Goal: Find specific page/section: Find specific page/section

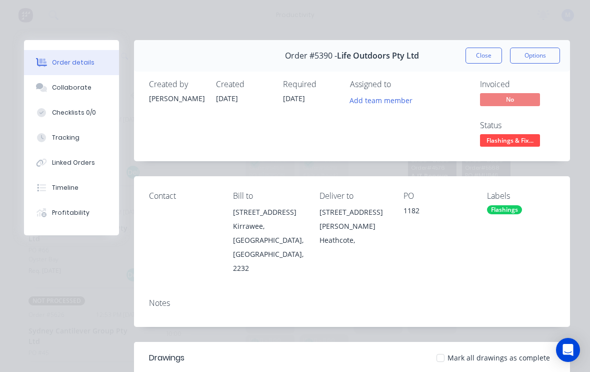
scroll to position [1, 113]
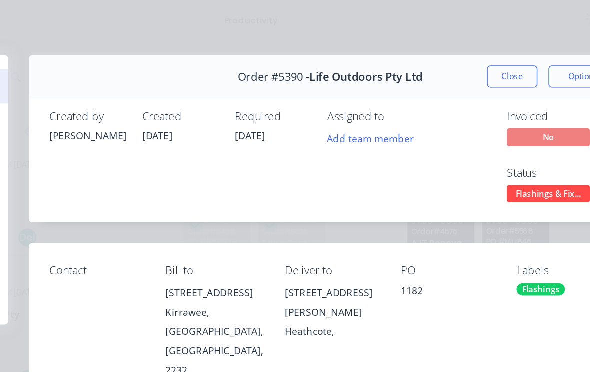
click at [466, 59] on button "Close" at bounding box center [484, 56] width 37 height 16
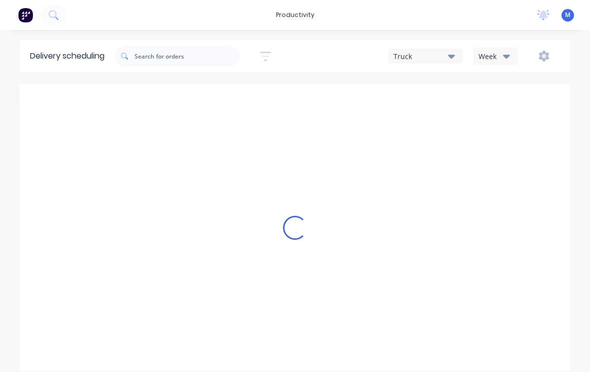
scroll to position [33, 113]
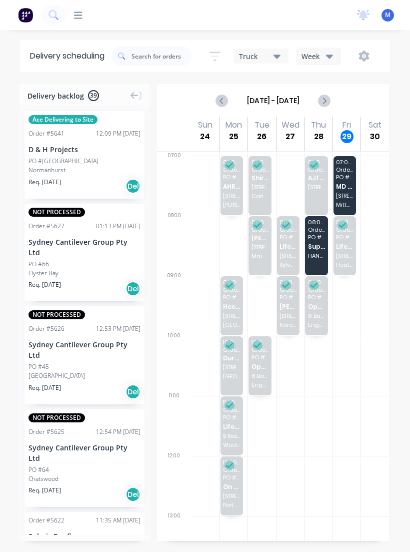
click at [82, 14] on icon at bounding box center [78, 16] width 9 height 10
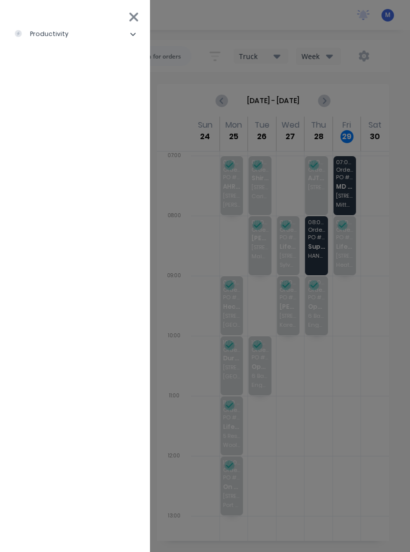
click at [125, 37] on li "productivity" at bounding box center [75, 34] width 134 height 25
click at [39, 56] on div "Workflow" at bounding box center [45, 59] width 46 height 9
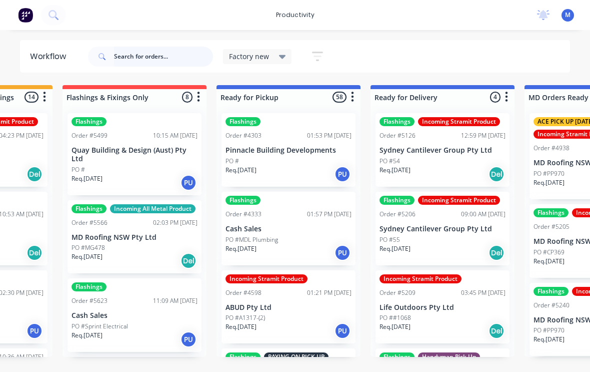
click at [124, 64] on input "text" at bounding box center [163, 57] width 99 height 20
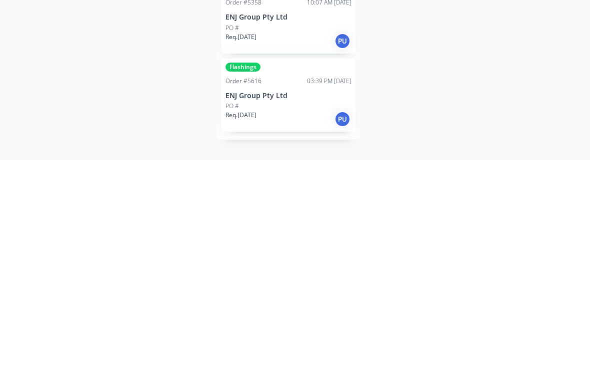
type input "Enj"
click at [356, 270] on div "Flashings Order #5616 03:39 PM [DATE] ENJ Group Pty Ltd PO # Req. [DATE] PU" at bounding box center [289, 307] width 134 height 74
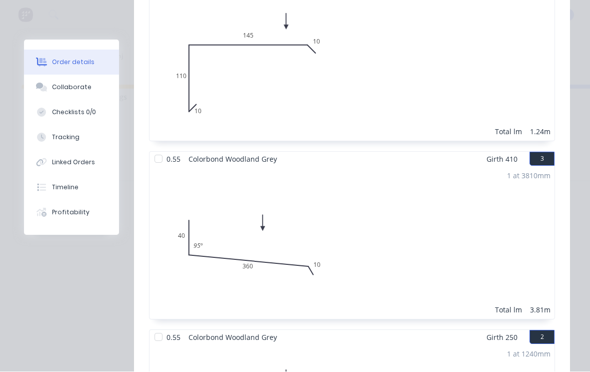
scroll to position [422, 0]
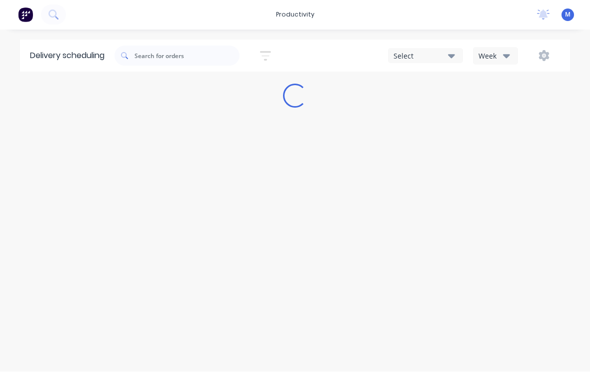
scroll to position [3, 0]
